Goal: Information Seeking & Learning: Check status

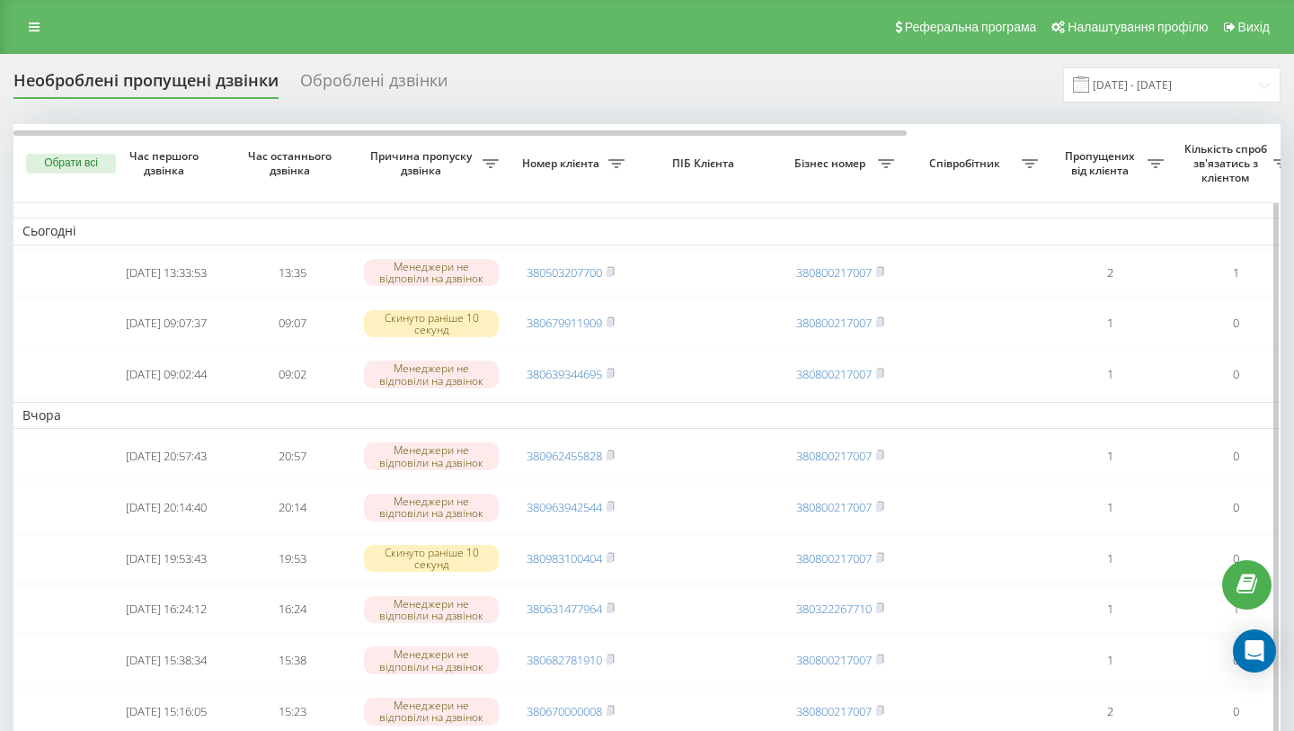
scroll to position [0, 3]
click at [48, 36] on link at bounding box center [34, 26] width 32 height 25
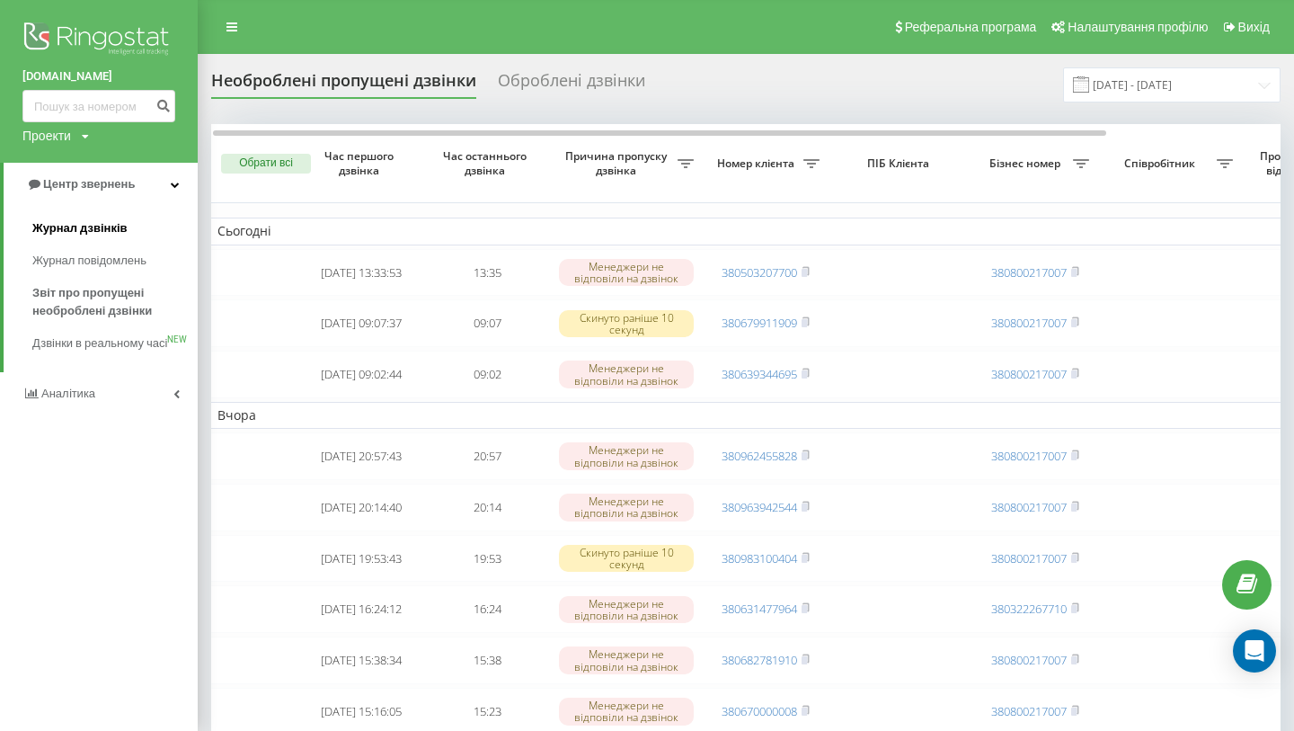
click at [120, 233] on span "Журнал дзвінків" at bounding box center [79, 228] width 95 height 18
click at [101, 227] on span "Журнал дзвінків" at bounding box center [79, 228] width 95 height 18
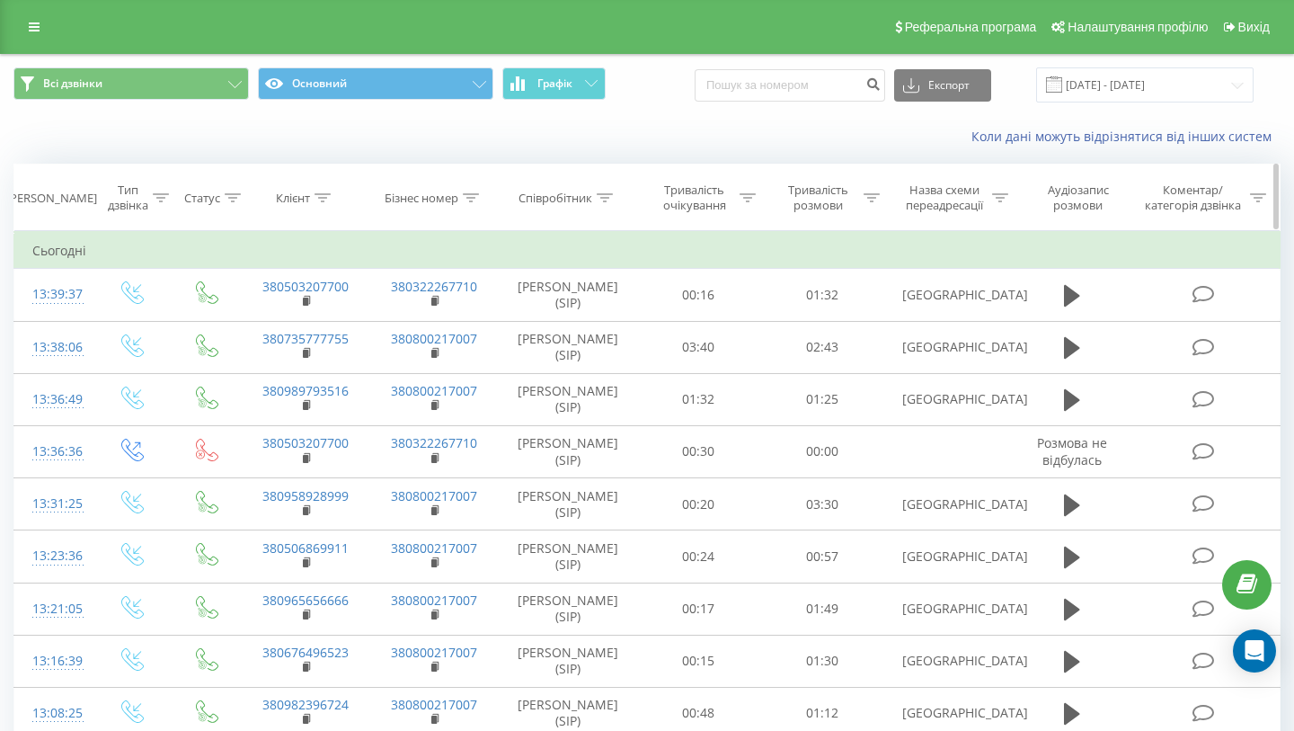
click at [583, 189] on th "Співробітник" at bounding box center [568, 197] width 138 height 67
click at [604, 195] on icon at bounding box center [605, 197] width 16 height 9
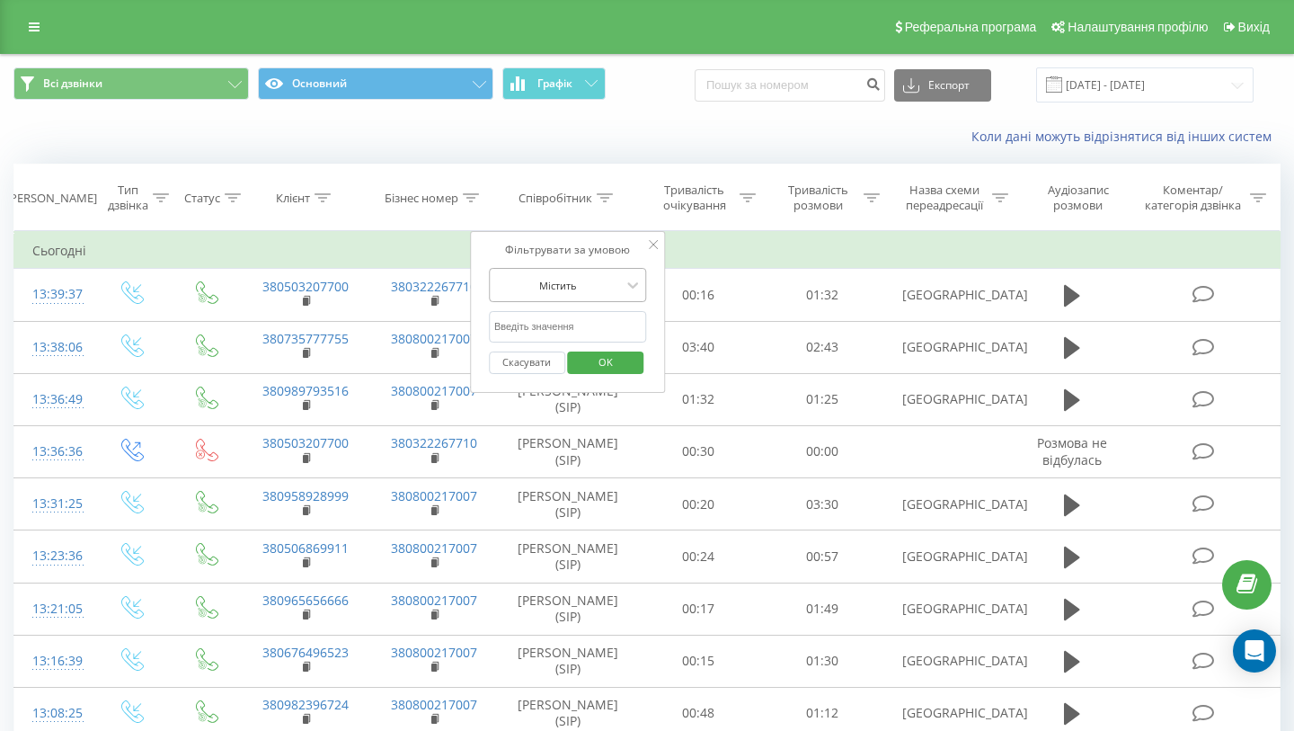
click at [587, 288] on div at bounding box center [558, 285] width 128 height 17
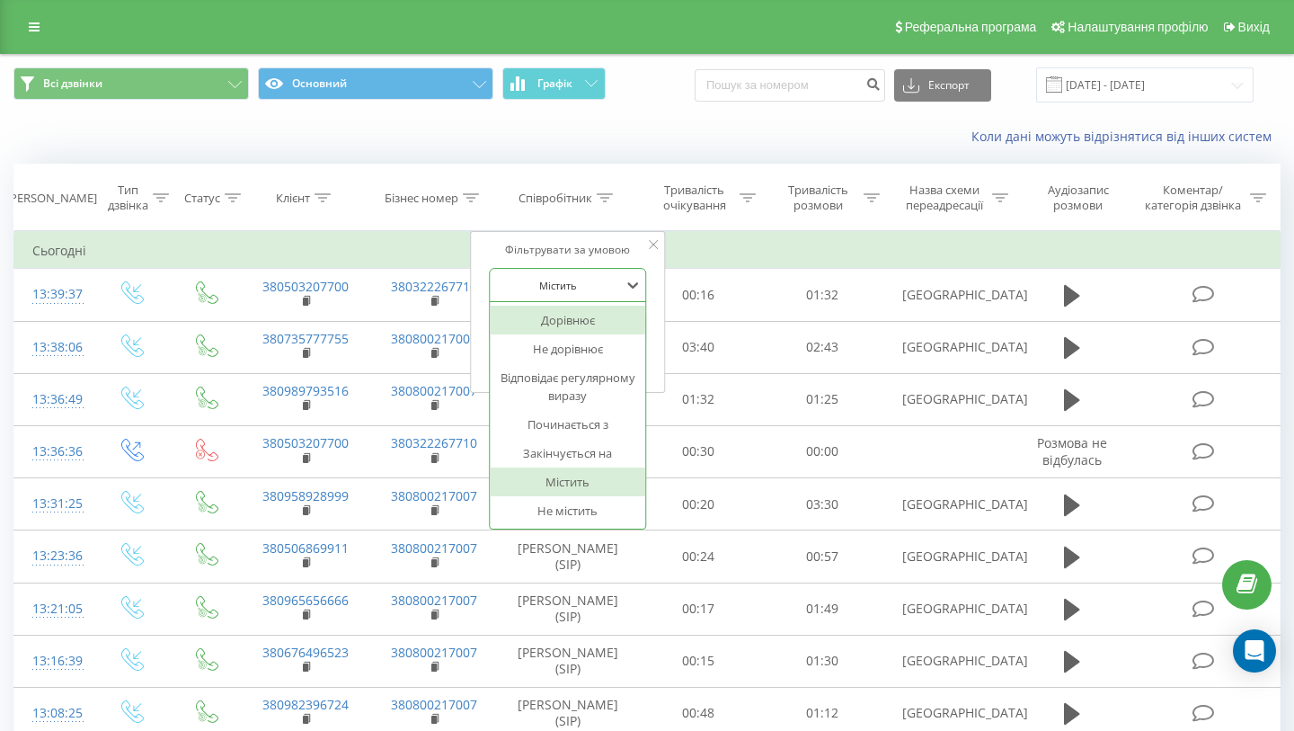
click at [621, 282] on div "Містить" at bounding box center [558, 284] width 131 height 27
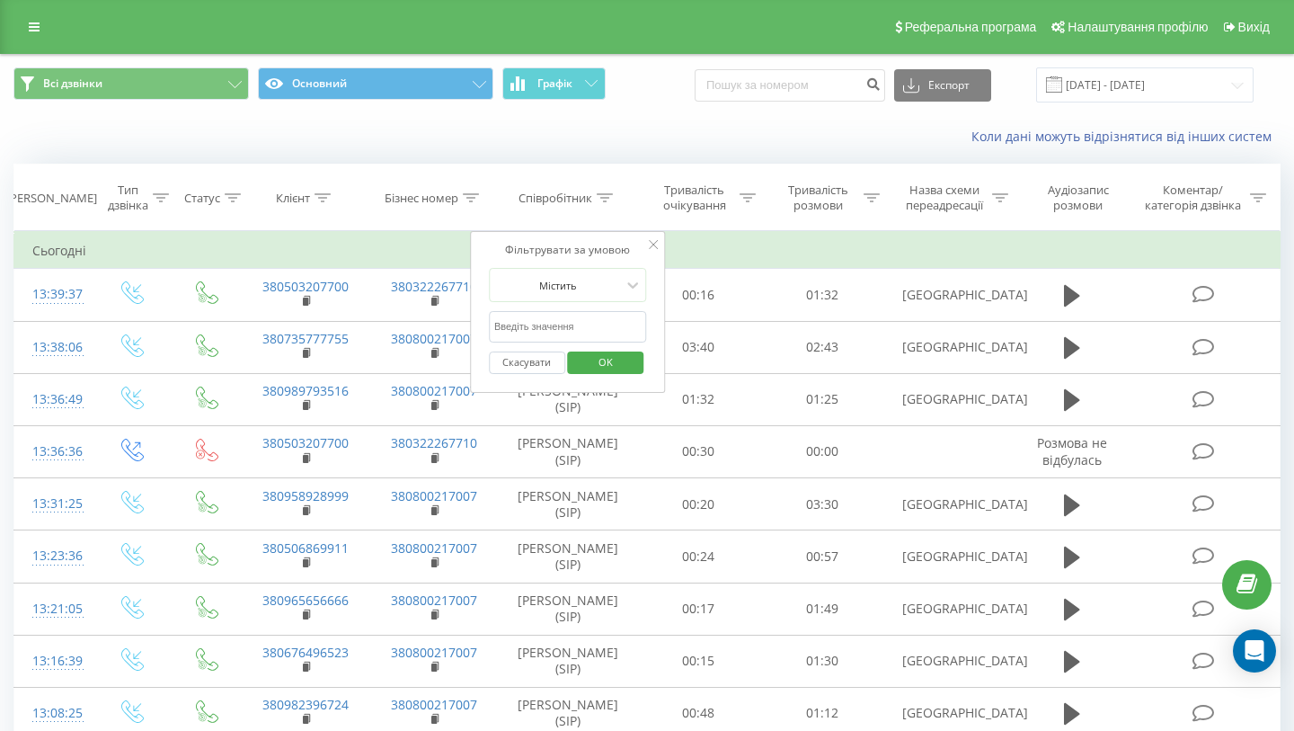
click at [591, 324] on input "text" at bounding box center [568, 326] width 158 height 31
type input "g"
type input "павло"
click at [606, 375] on span "OK" at bounding box center [606, 362] width 50 height 28
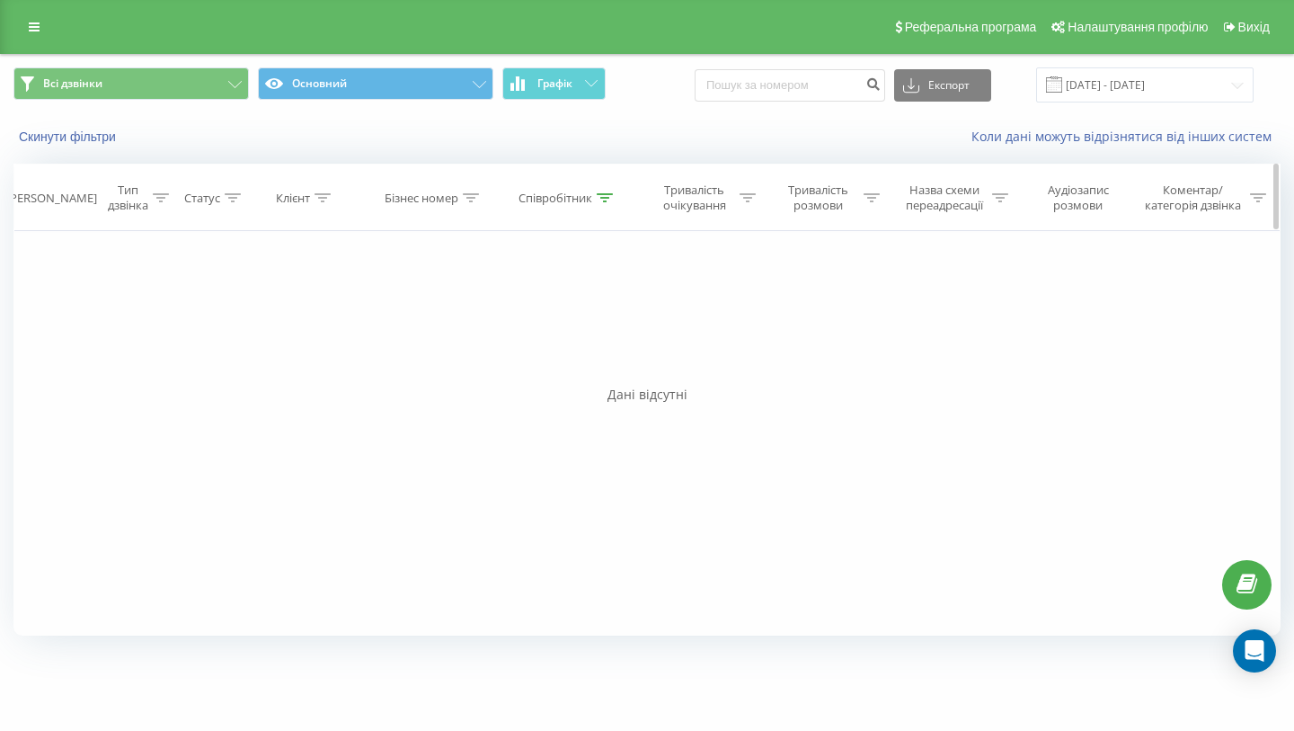
click at [603, 202] on div at bounding box center [605, 198] width 16 height 15
click at [521, 359] on button "Скасувати" at bounding box center [527, 362] width 76 height 22
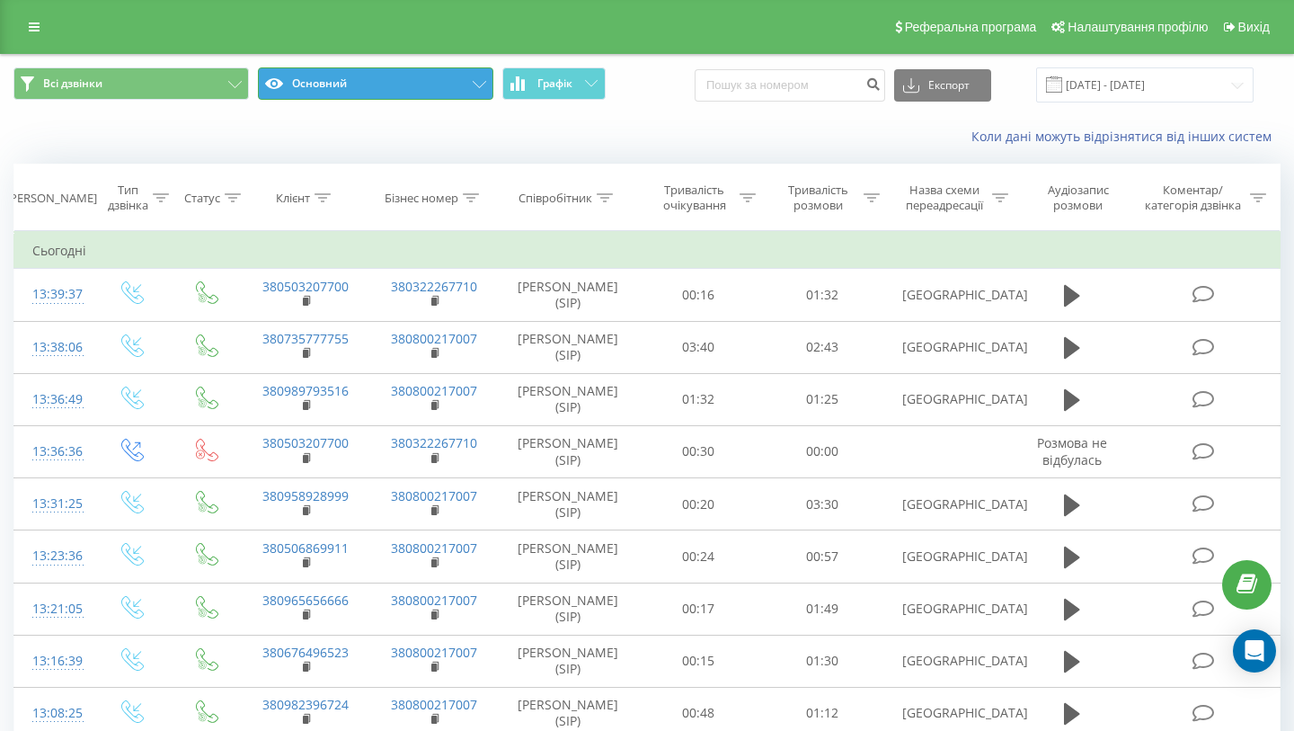
click at [431, 84] on button "Основний" at bounding box center [375, 83] width 235 height 32
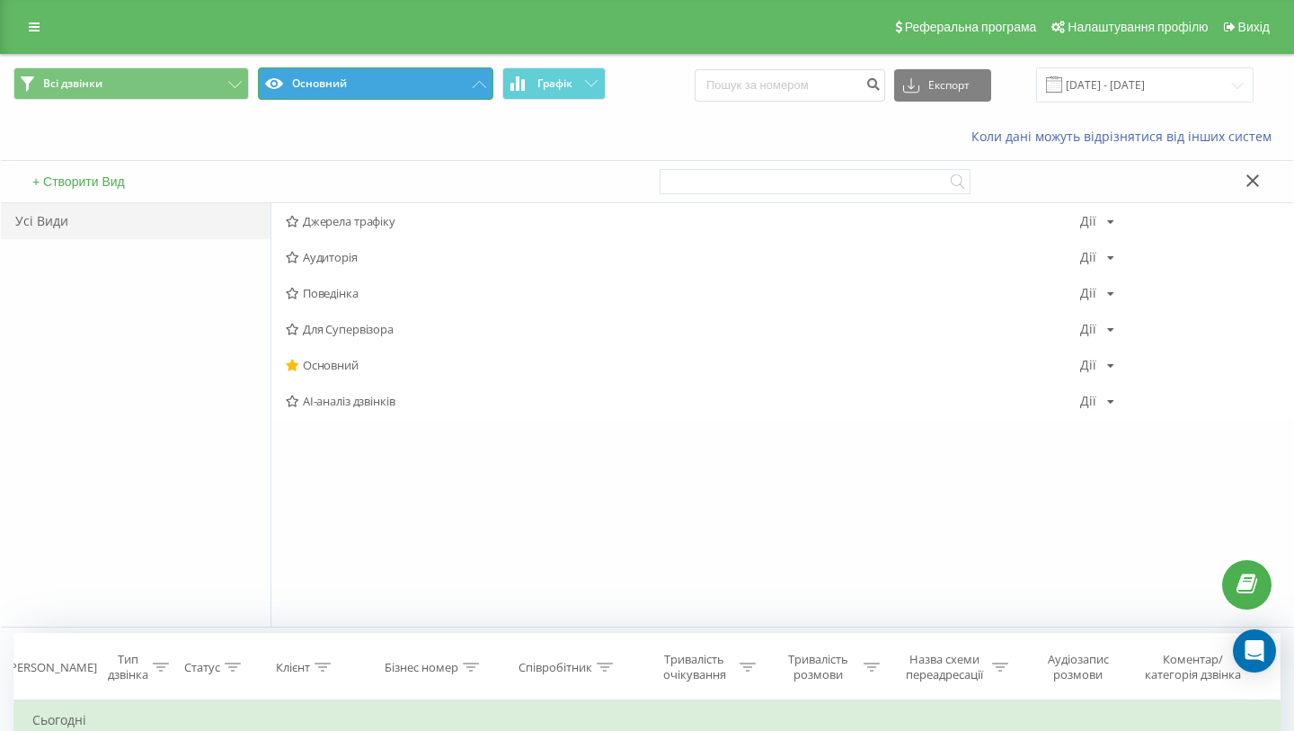
click at [431, 84] on button "Основний" at bounding box center [375, 83] width 235 height 32
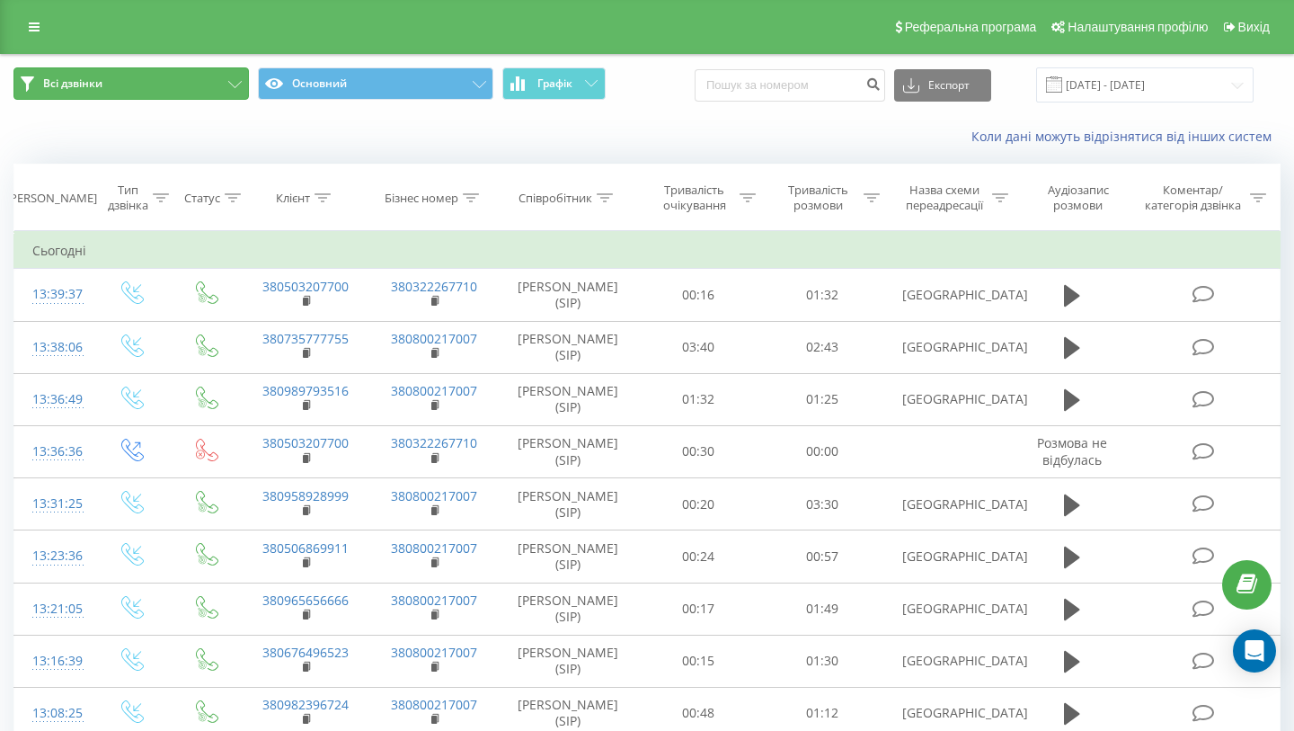
click at [201, 97] on button "Всі дзвінки" at bounding box center [130, 83] width 235 height 32
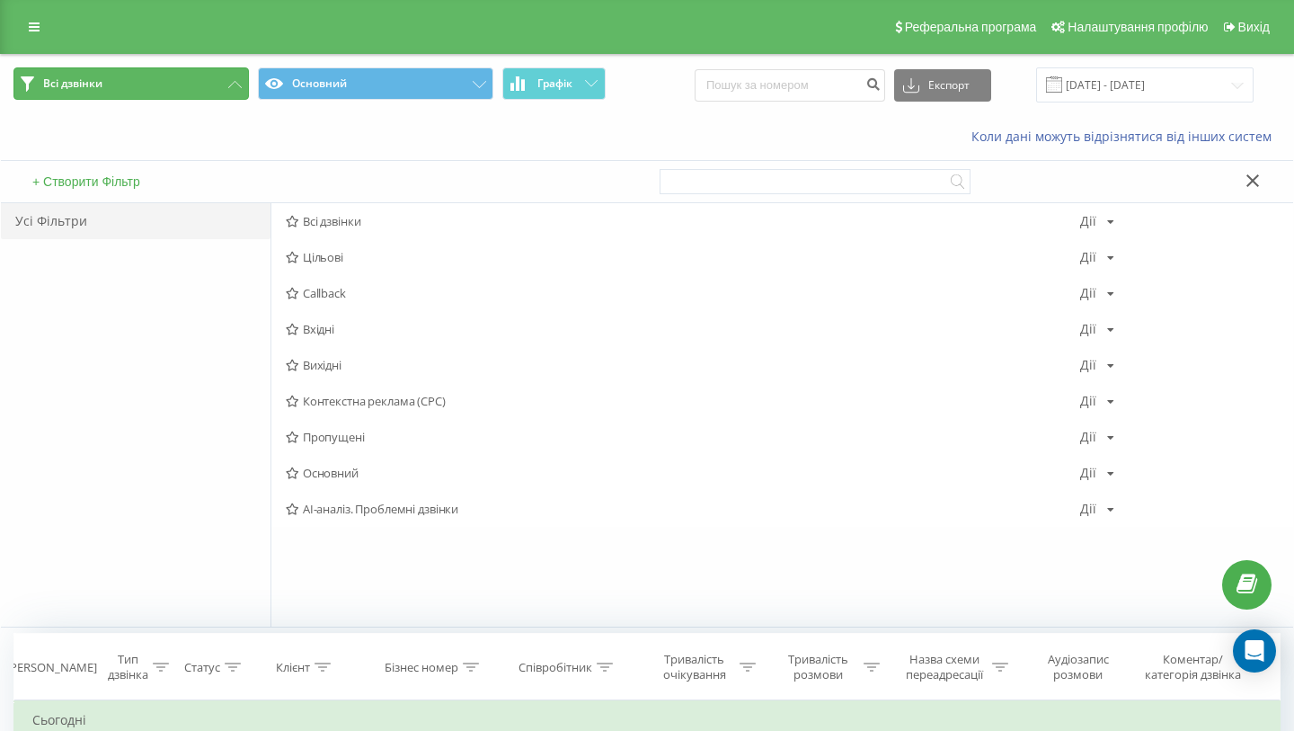
click at [201, 97] on button "Всі дзвінки" at bounding box center [130, 83] width 235 height 32
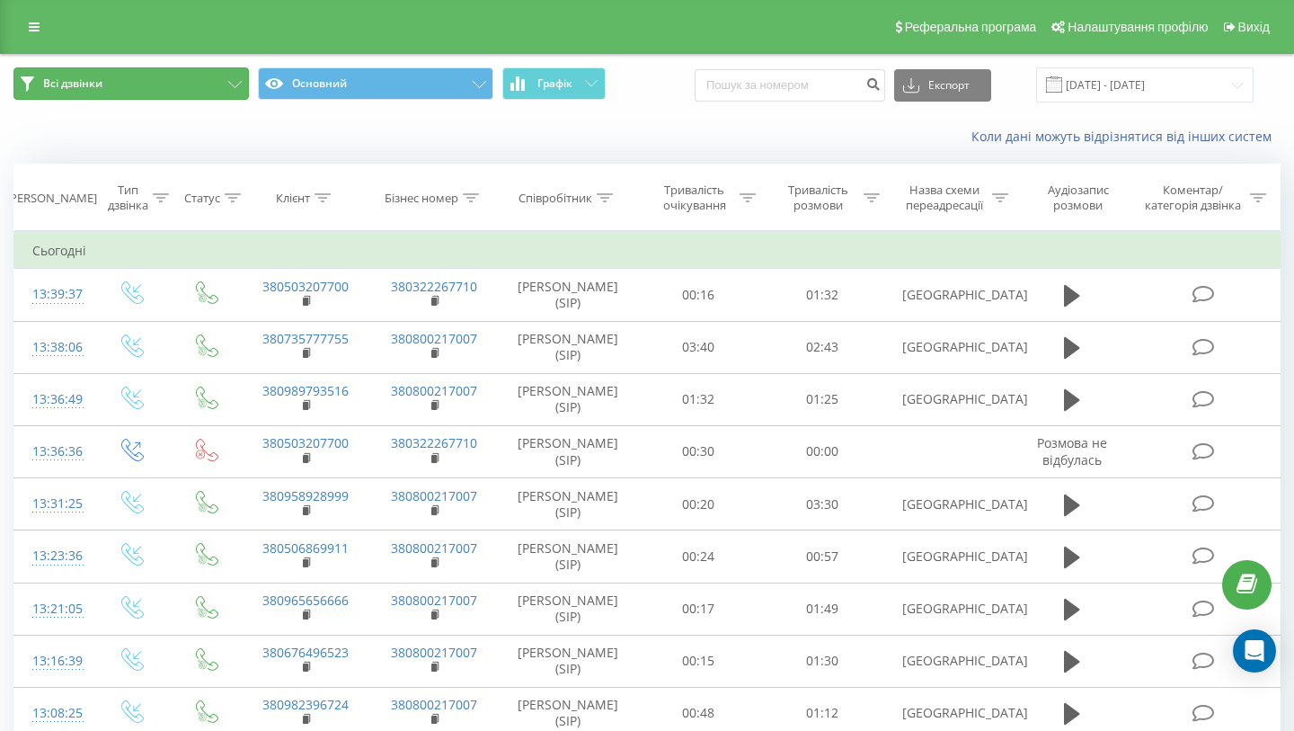
click at [201, 97] on button "Всі дзвінки" at bounding box center [130, 83] width 235 height 32
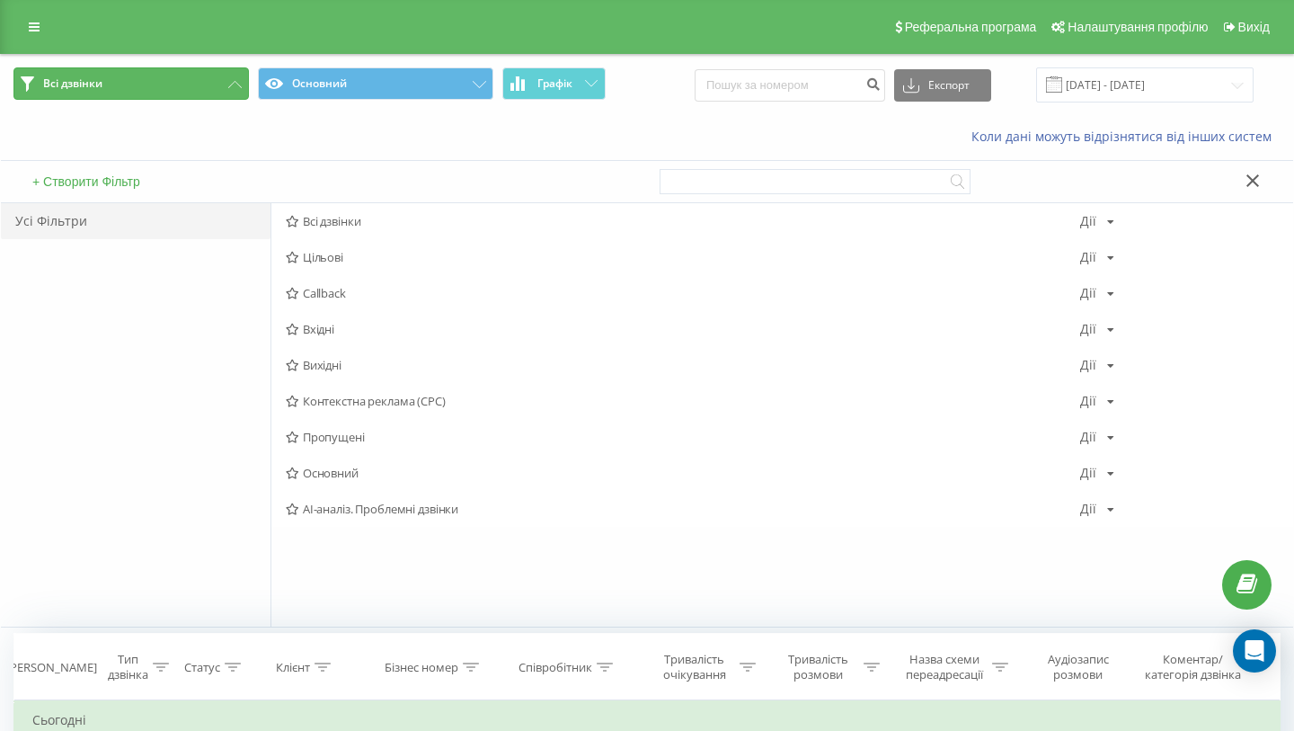
click at [201, 97] on button "Всі дзвінки" at bounding box center [130, 83] width 235 height 32
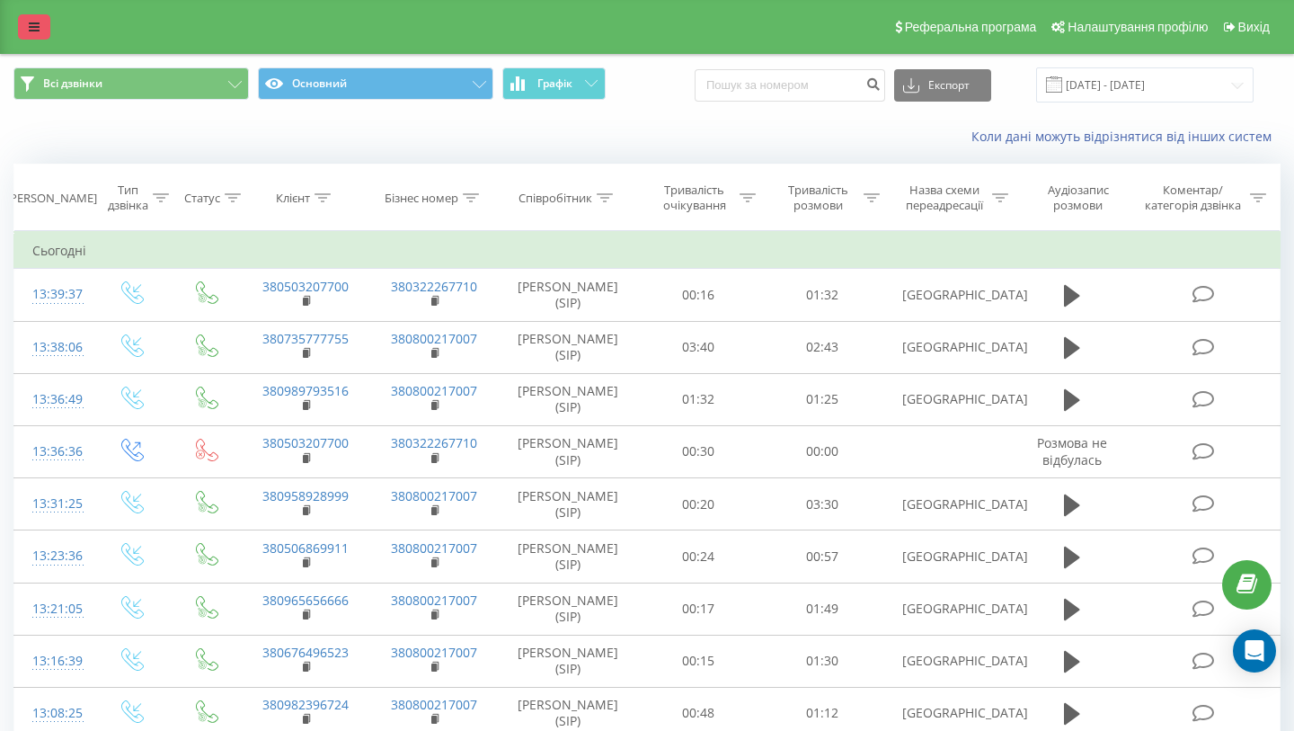
click at [39, 25] on icon at bounding box center [34, 27] width 11 height 13
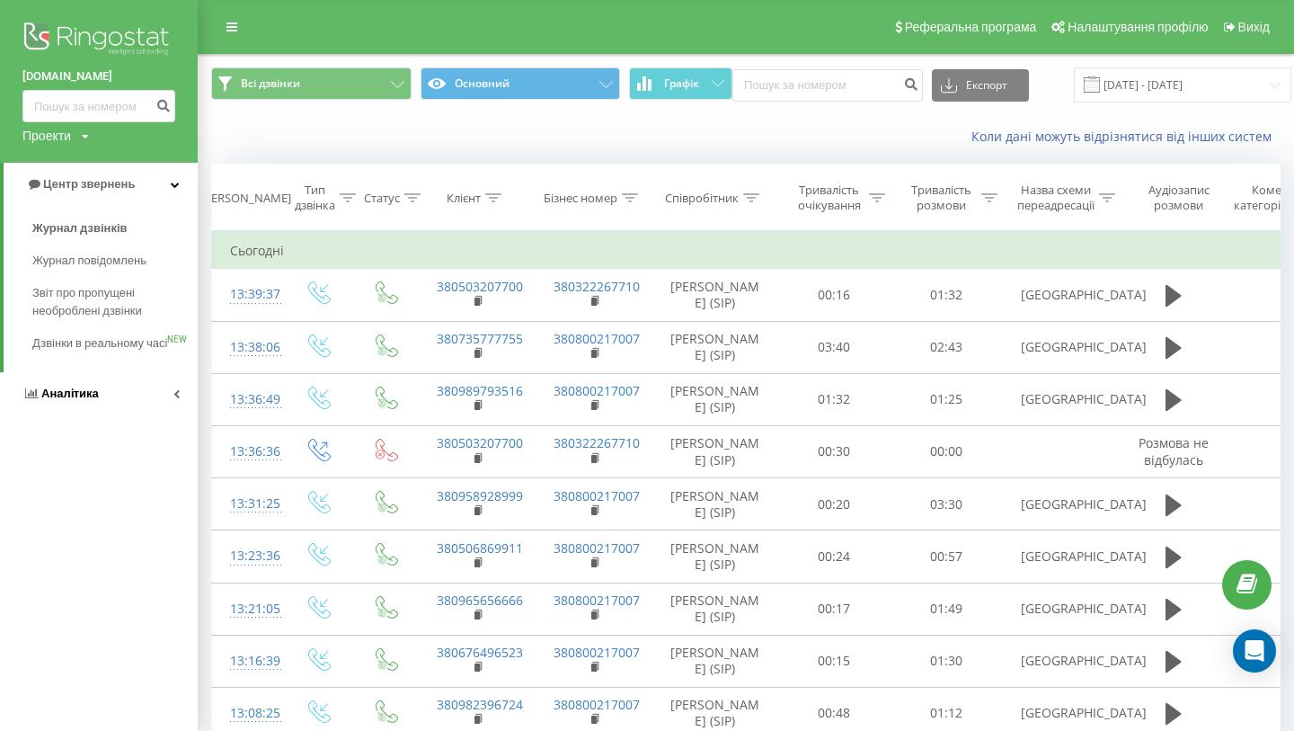
click at [88, 402] on link "Аналiтика" at bounding box center [99, 393] width 198 height 43
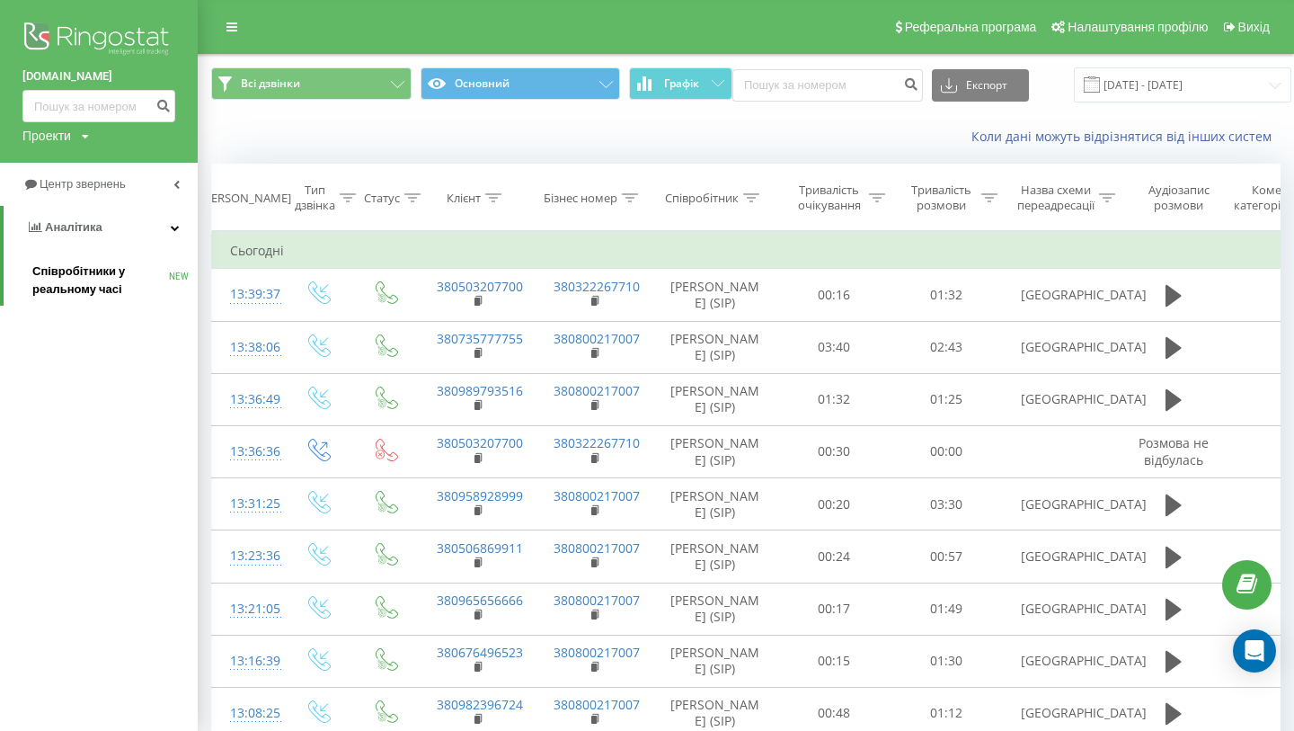
click at [98, 286] on span "Співробітники у реальному часі" at bounding box center [100, 280] width 137 height 36
click at [89, 286] on span "Співробітники у реальному часі" at bounding box center [100, 280] width 137 height 36
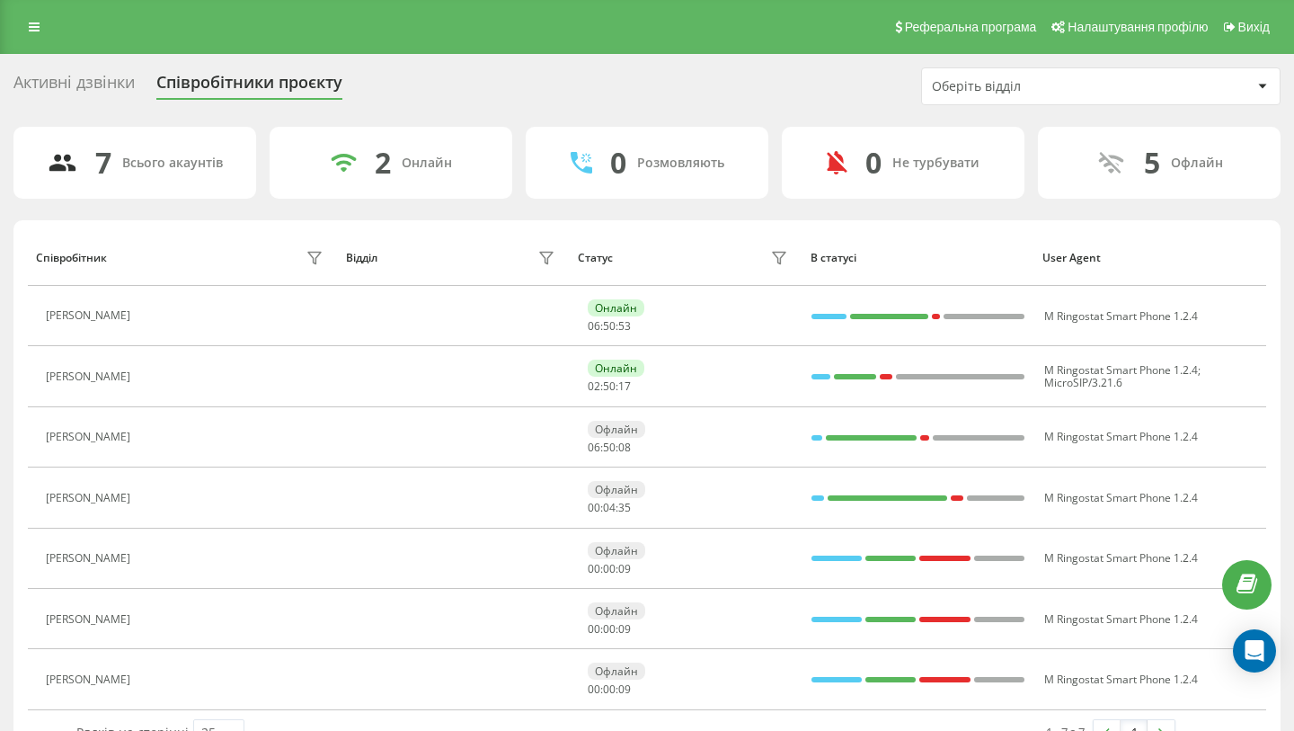
click at [661, 245] on div "Статус" at bounding box center [686, 258] width 216 height 29
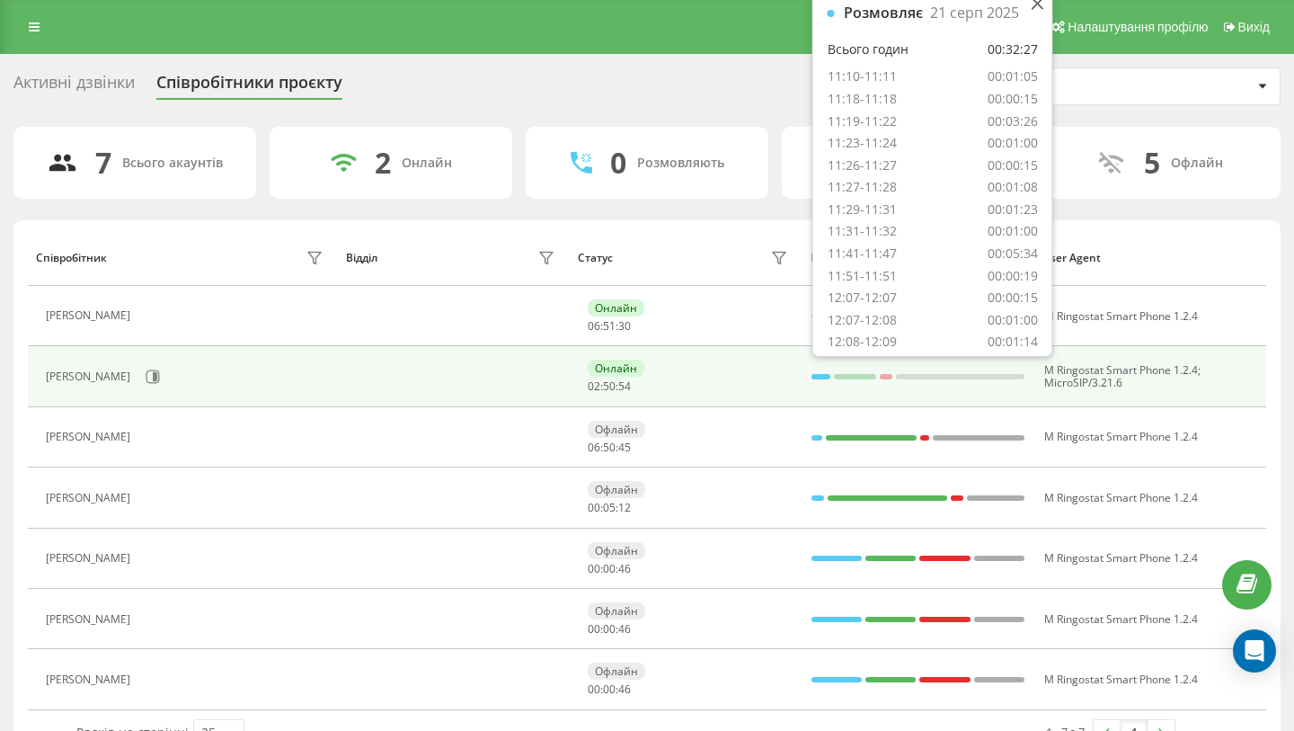
click at [818, 381] on div at bounding box center [821, 376] width 19 height 23
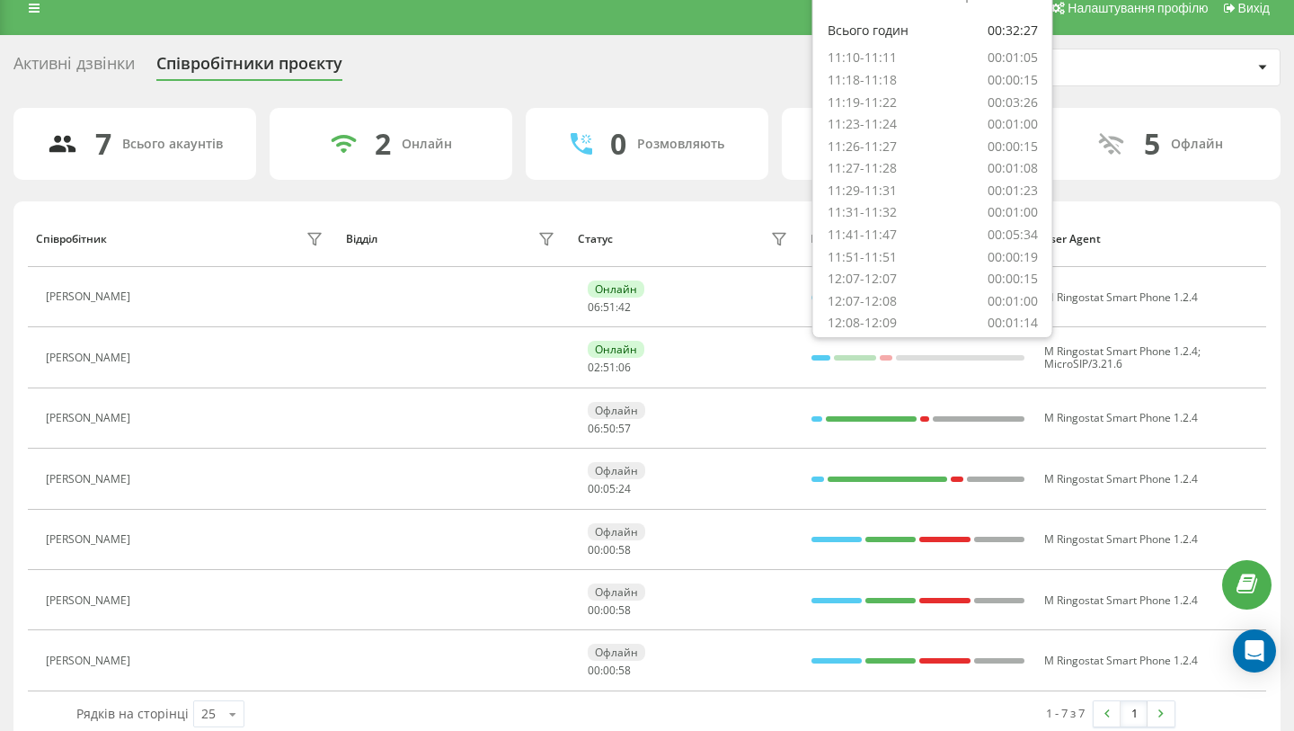
scroll to position [20, 0]
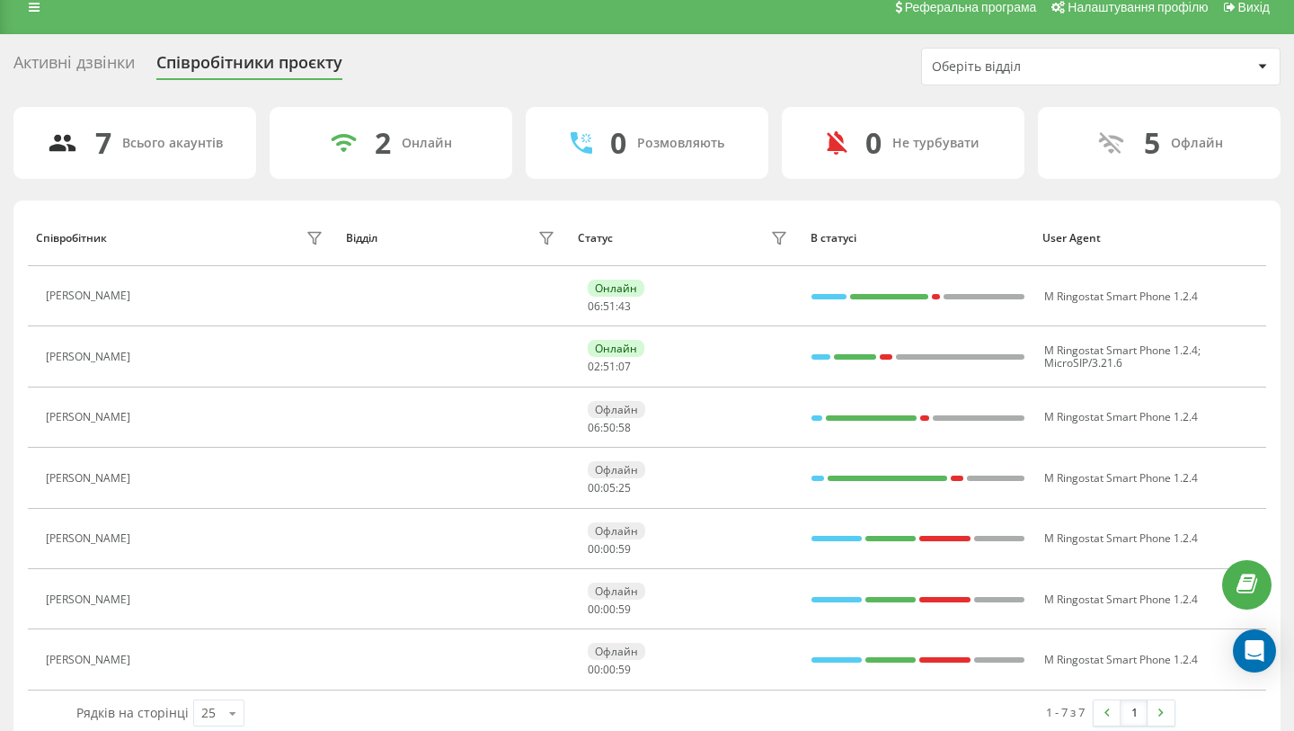
click at [708, 224] on div "Статус" at bounding box center [686, 238] width 216 height 29
